Goal: Task Accomplishment & Management: Use online tool/utility

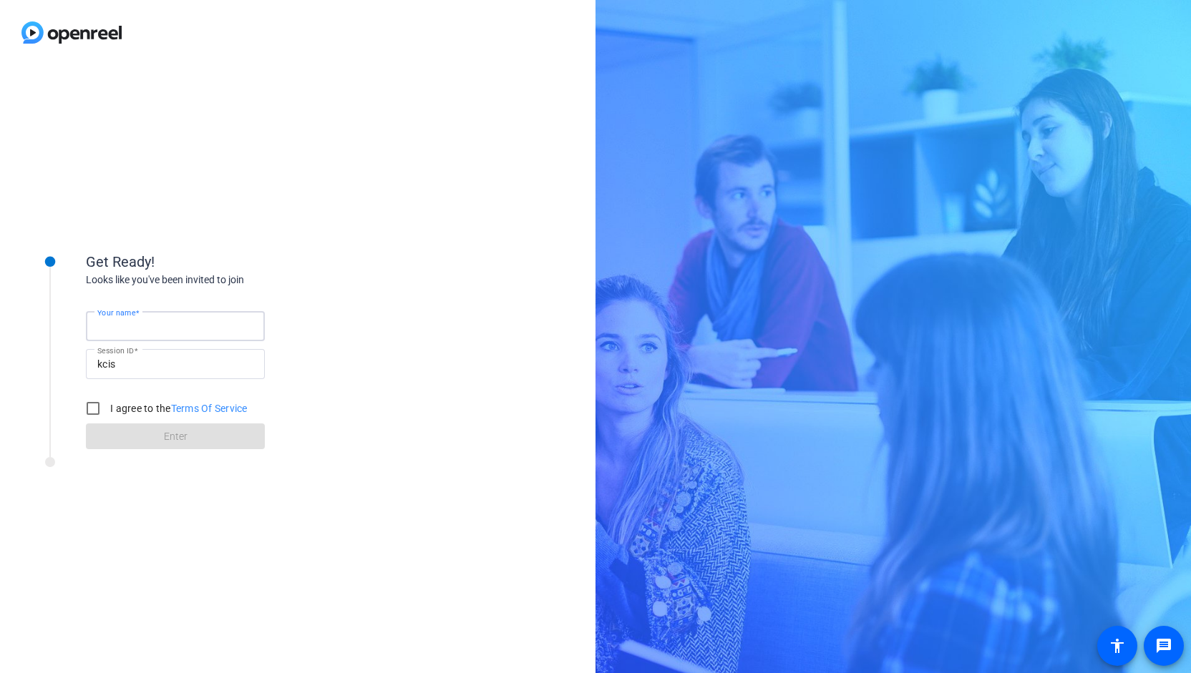
click at [139, 318] on input "Your name" at bounding box center [175, 326] width 156 height 17
type input "[PERSON_NAME]"
click at [95, 397] on input "I agree to the Terms Of Service" at bounding box center [93, 408] width 29 height 29
checkbox input "true"
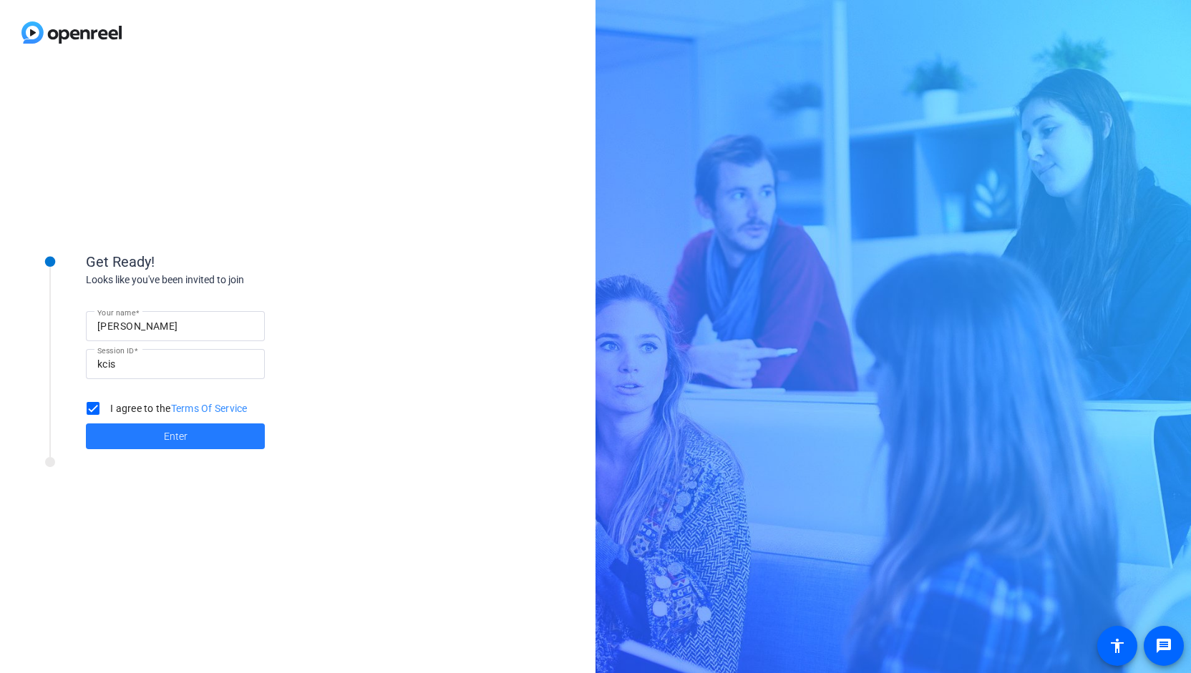
click at [132, 444] on span at bounding box center [175, 436] width 179 height 34
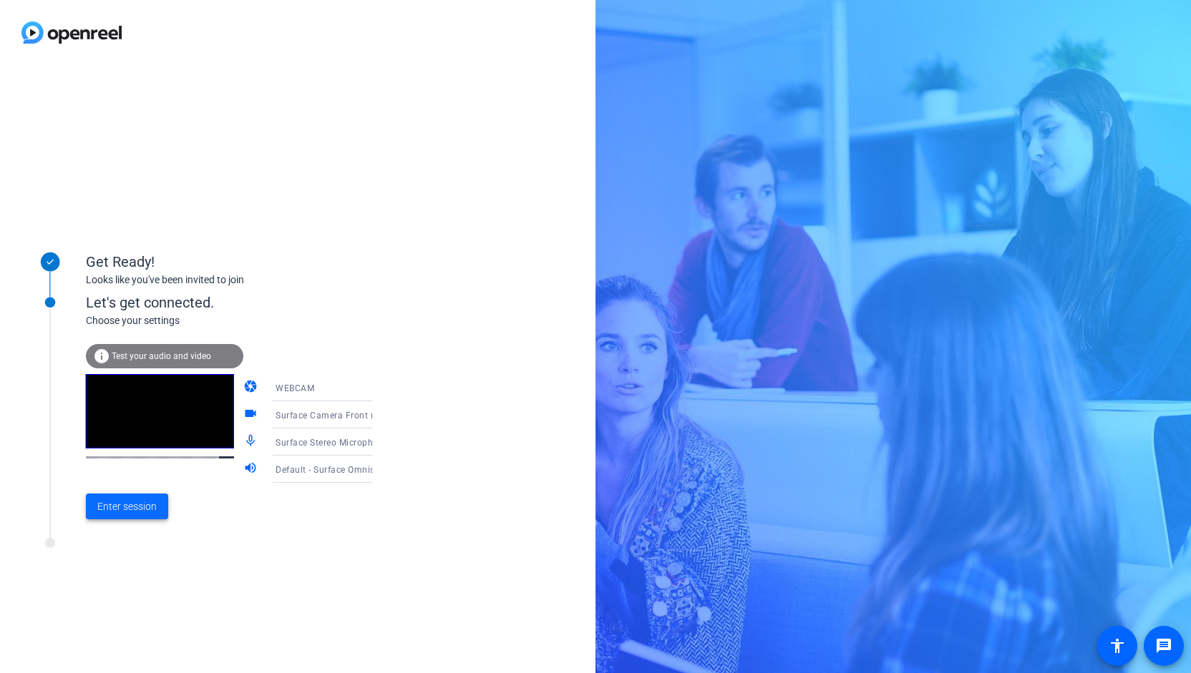
click at [134, 503] on span "Enter session" at bounding box center [126, 507] width 59 height 15
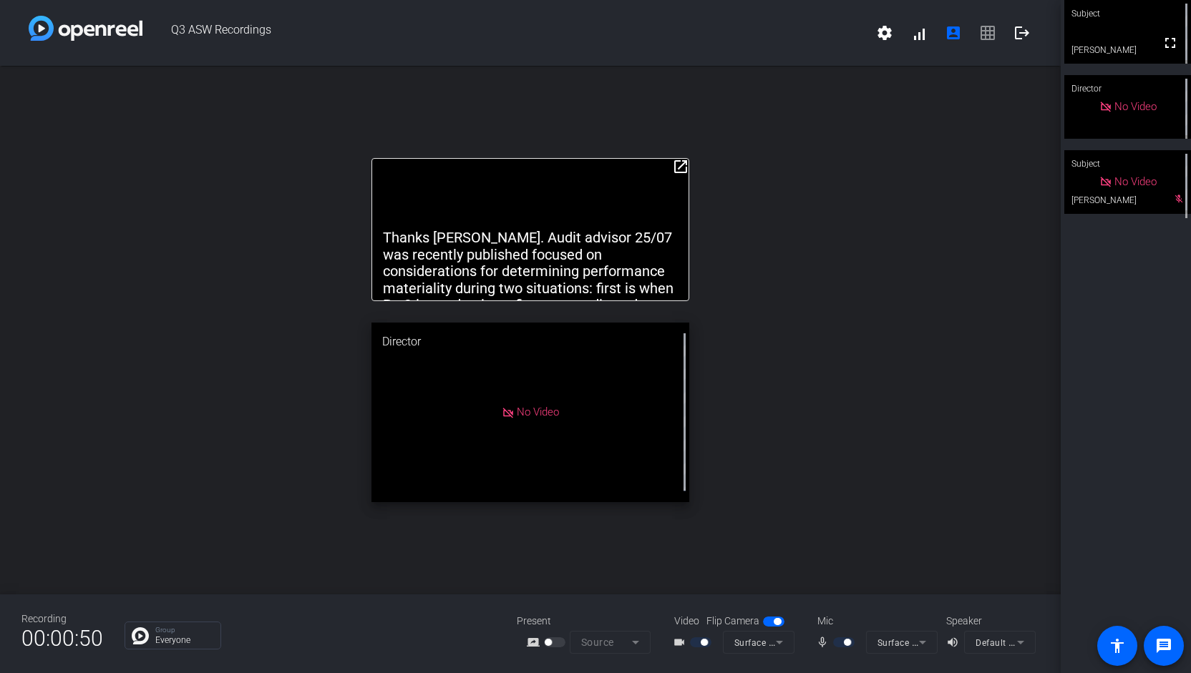
click at [683, 167] on mat-icon "open_in_new" at bounding box center [680, 166] width 17 height 17
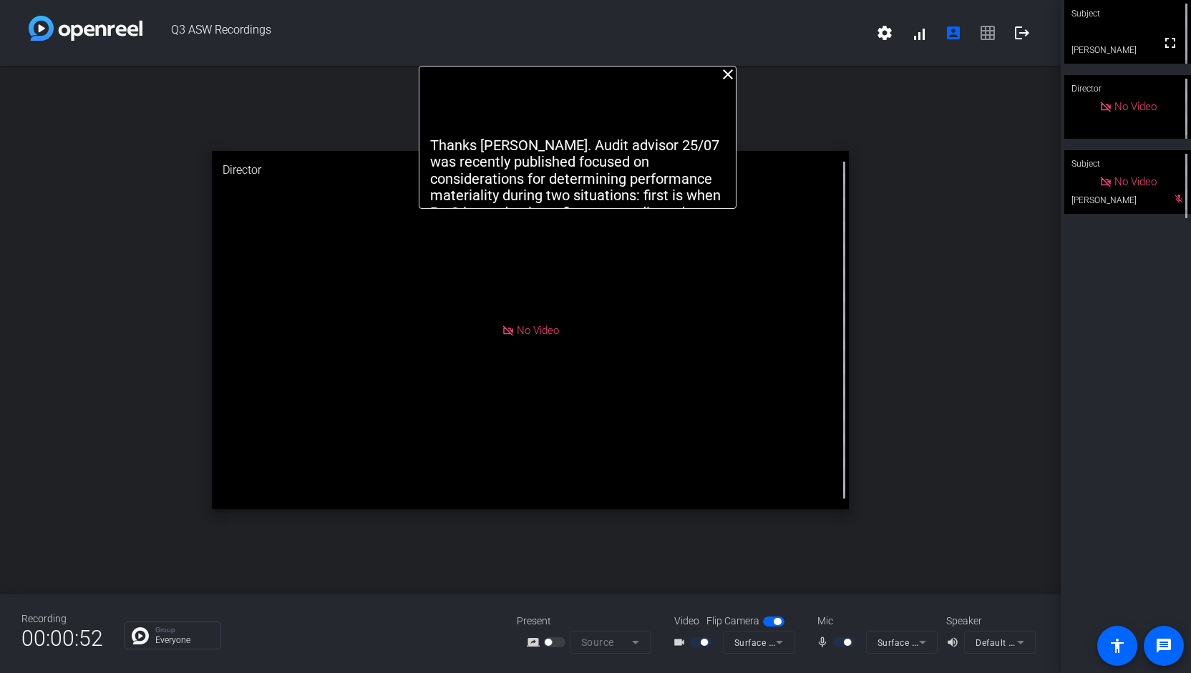
drag, startPoint x: 631, startPoint y: 102, endPoint x: 678, endPoint y: 29, distance: 87.5
click at [678, 29] on div "Q3 ASW Recordings settings signal_cellular_alt account_box grid_on logout close…" at bounding box center [530, 336] width 1061 height 673
